Goal: Task Accomplishment & Management: Use online tool/utility

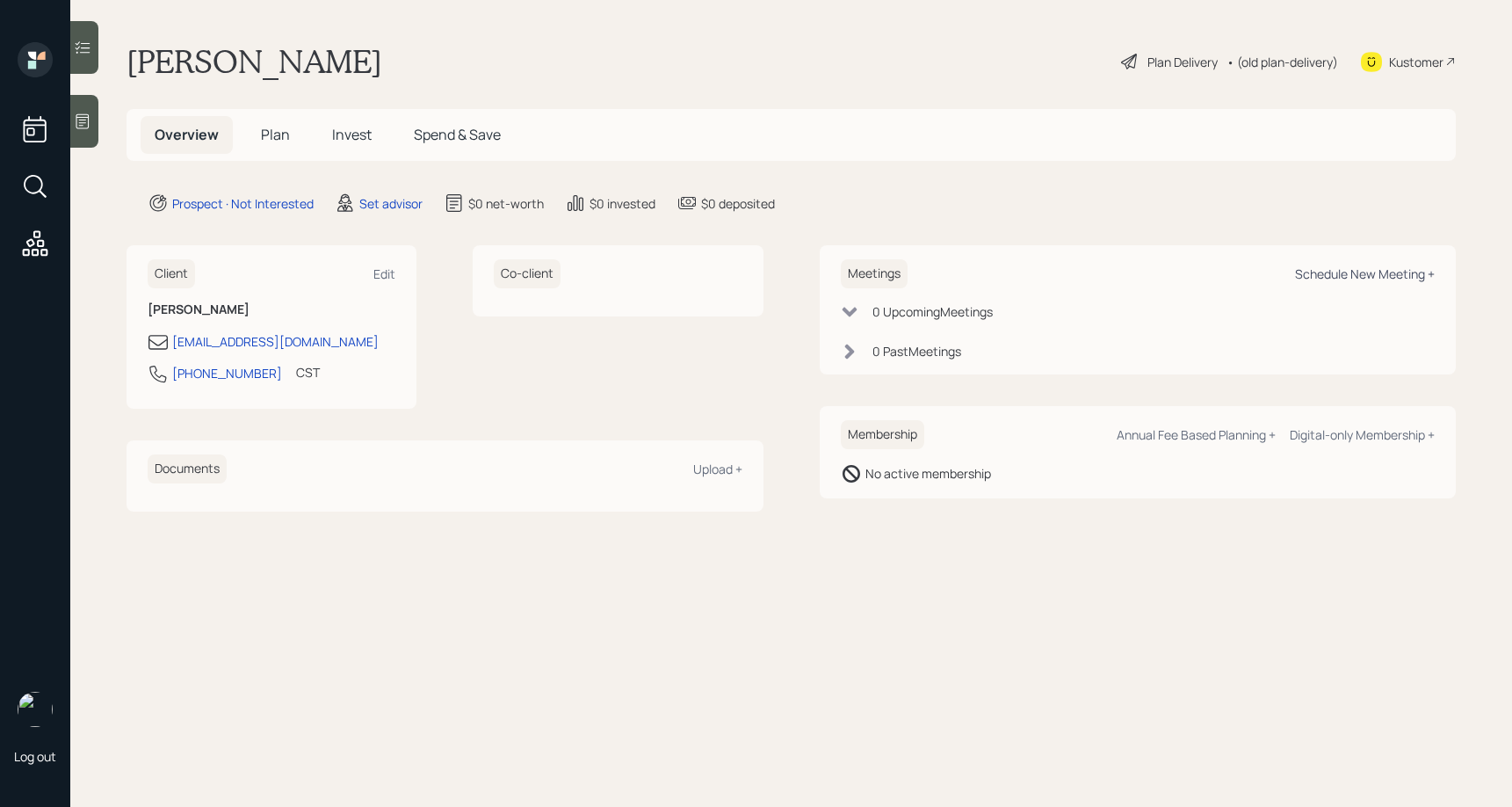
click at [1376, 279] on div "Schedule New Meeting +" at bounding box center [1365, 274] width 140 height 16
select select "round-[PERSON_NAME]"
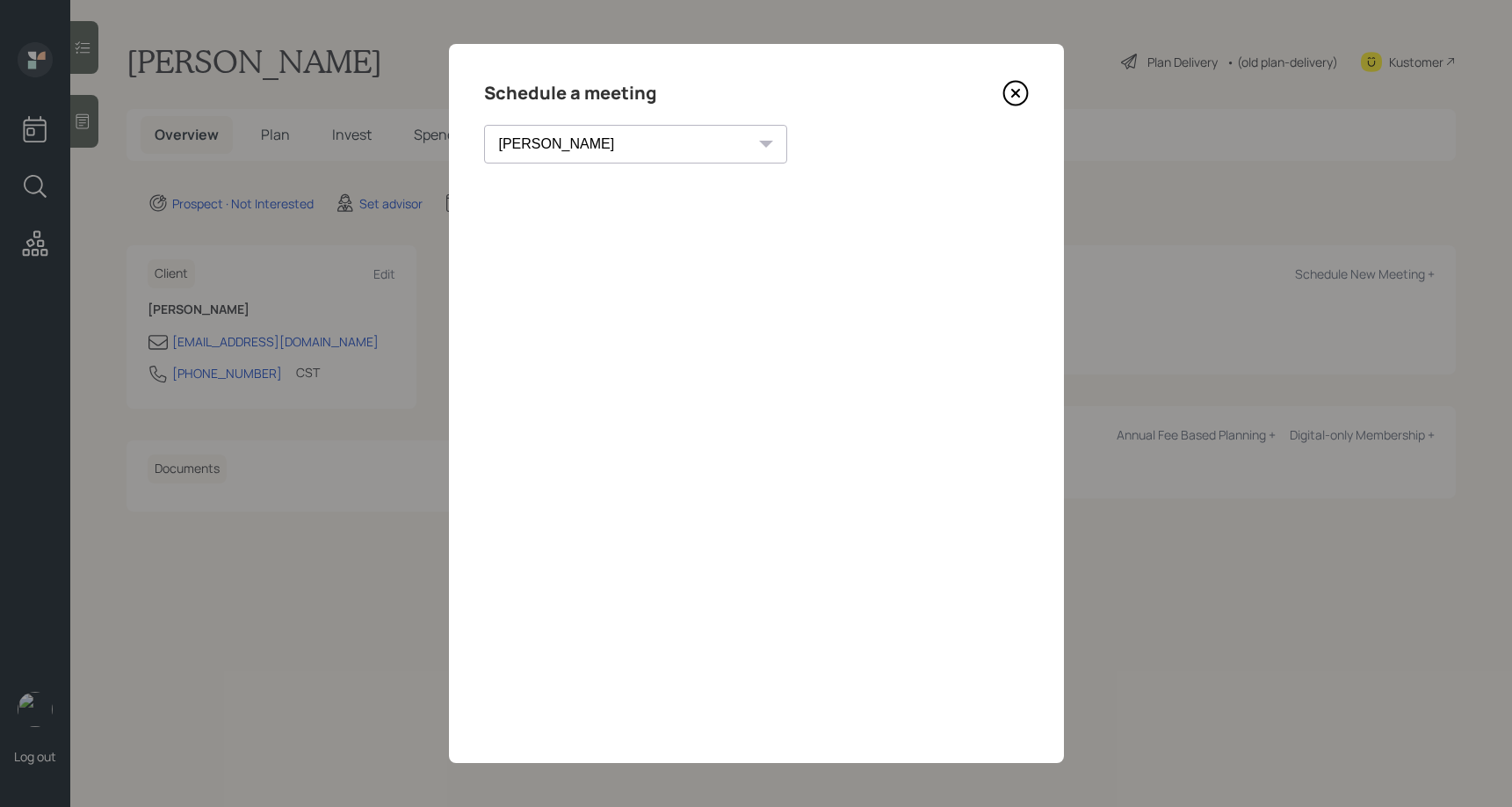
click at [1016, 96] on icon at bounding box center [1015, 93] width 27 height 27
